Goal: Information Seeking & Learning: Learn about a topic

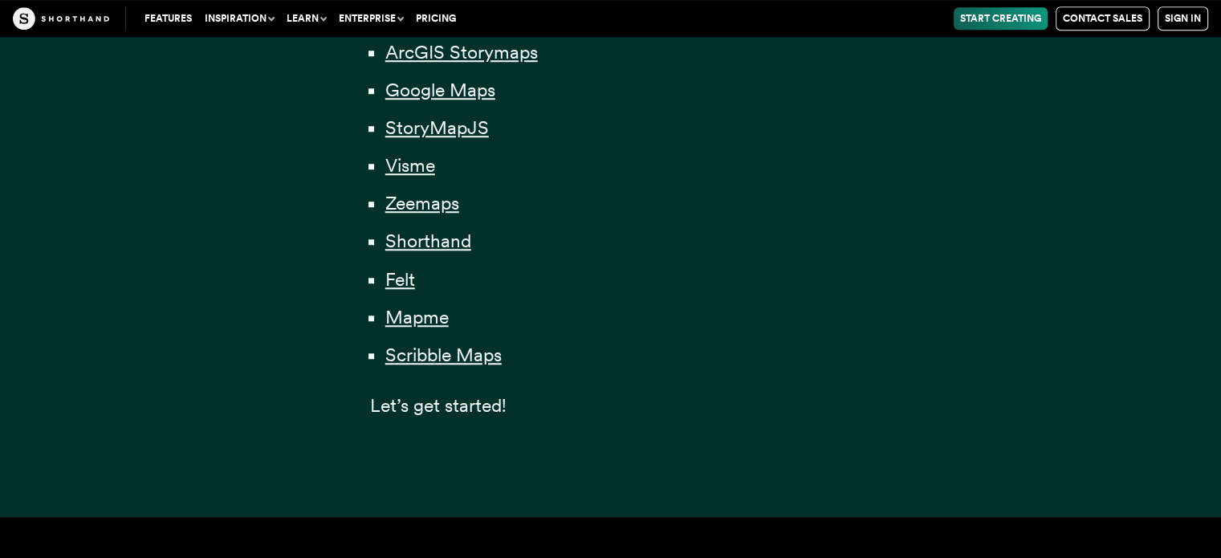
scroll to position [1365, 0]
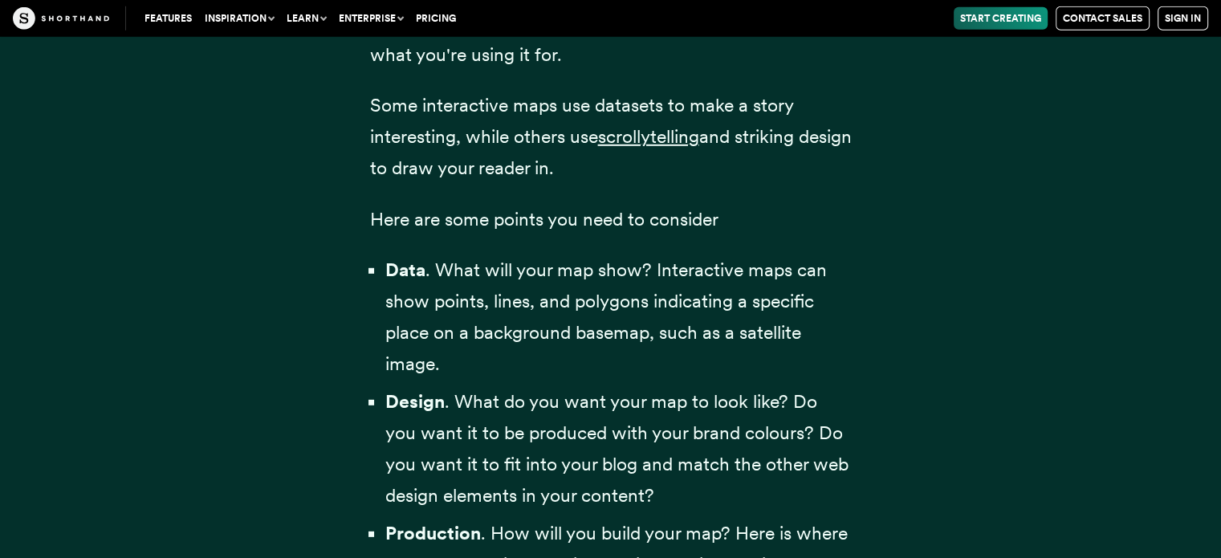
scroll to position [4821, 0]
